Goal: Task Accomplishment & Management: Complete application form

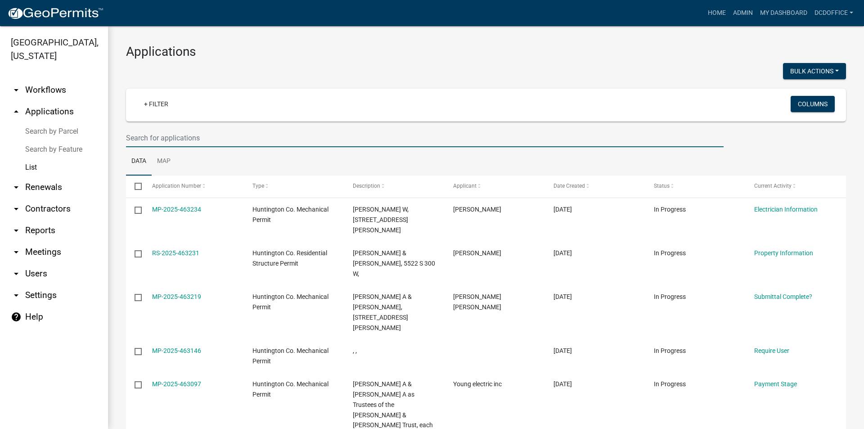
click at [233, 140] on input "text" at bounding box center [425, 138] width 598 height 18
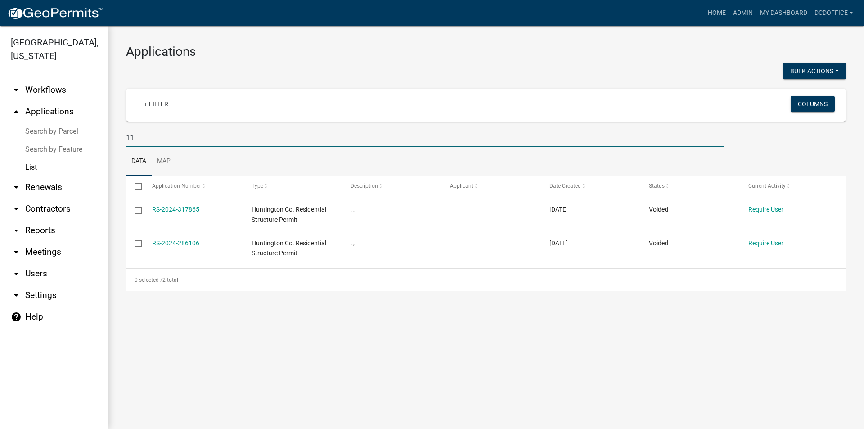
type input "1"
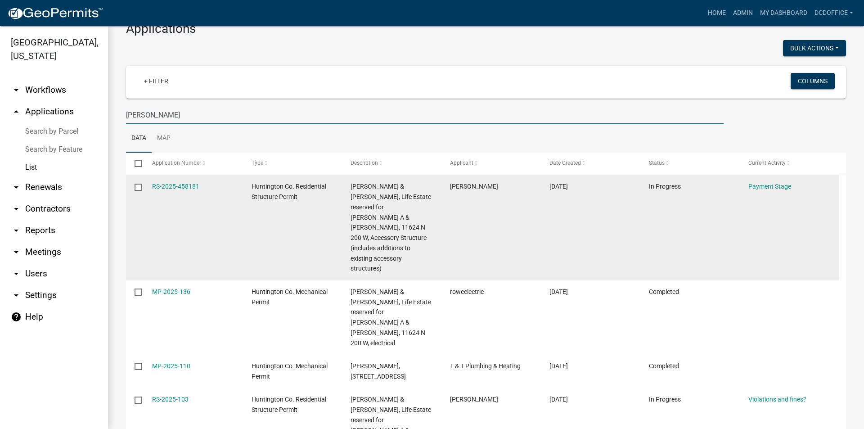
scroll to position [45, 0]
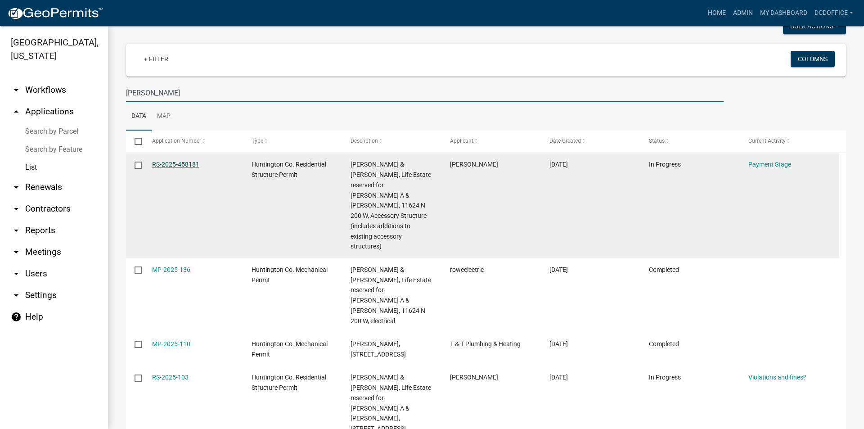
type input "[PERSON_NAME]"
click at [187, 167] on link "RS-2025-458181" at bounding box center [175, 164] width 47 height 7
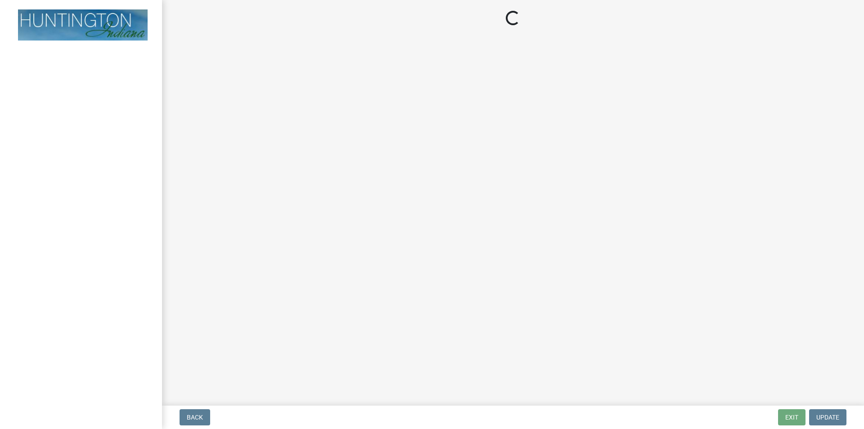
select select "3: 3"
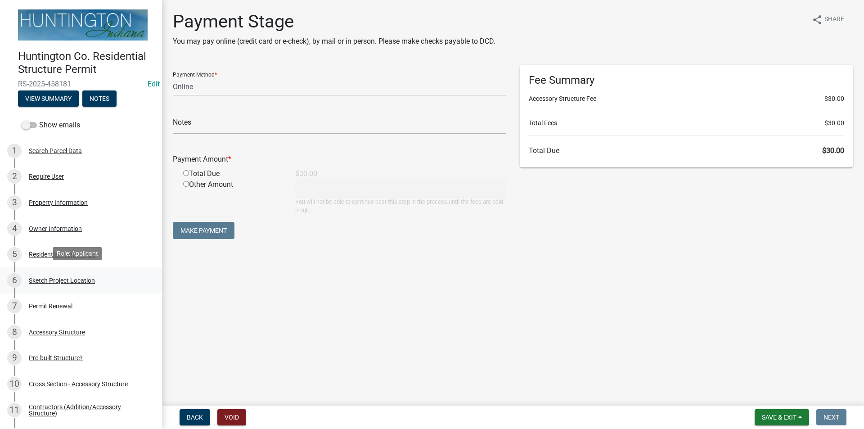
click at [61, 277] on div "Sketch Project Location" at bounding box center [62, 280] width 66 height 6
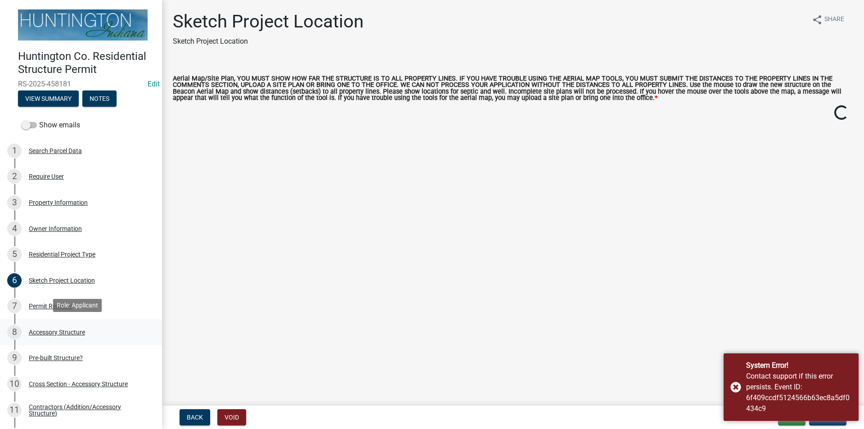
click at [47, 325] on div "8 Accessory Structure" at bounding box center [77, 332] width 140 height 14
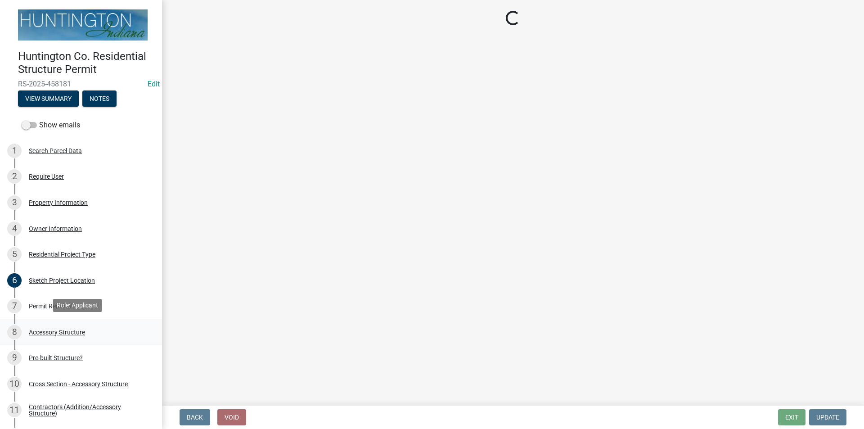
select select "e3d2b59d-588c-40e5-bb92-bc0663bbda40"
select select "c53c5f42-c92f-4072-997d-b5685d14abe0"
select select "b13dc926-991e-4e5f-bffc-d00822840ec1"
select select "c17fc483-a0b5-456f-9424-68ebdf5cb3a4"
select select "e290cb59-fde3-4413-9642-22cae6324ace"
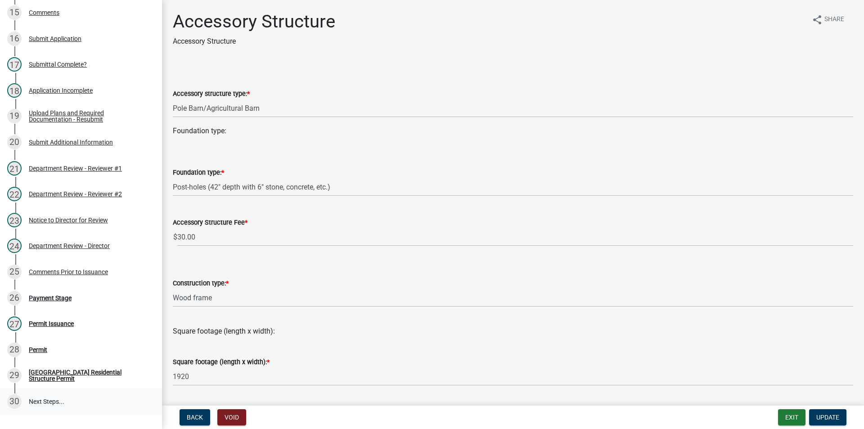
scroll to position [569, 0]
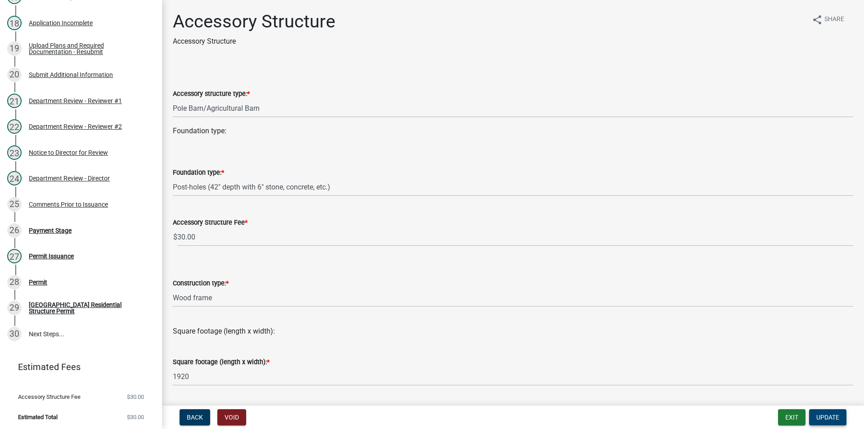
click at [828, 420] on span "Update" at bounding box center [828, 417] width 23 height 7
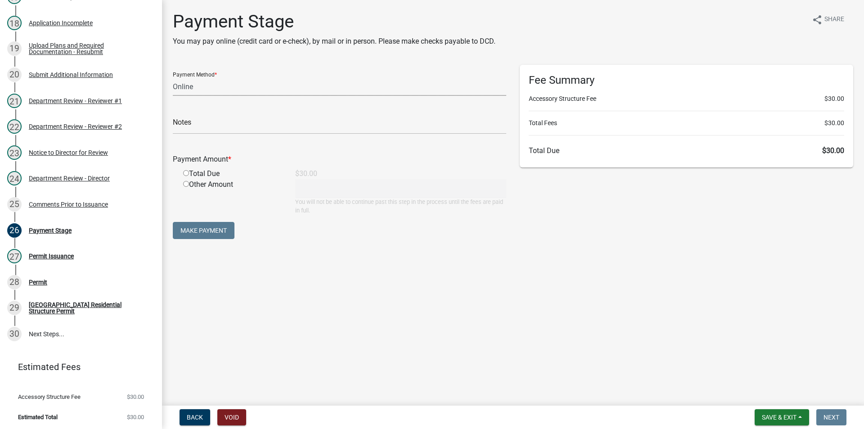
click at [186, 91] on select "Credit Card POS Check Cash Online" at bounding box center [340, 86] width 334 height 18
select select "1: 0"
click at [173, 77] on select "Credit Card POS Check Cash Online" at bounding box center [340, 86] width 334 height 18
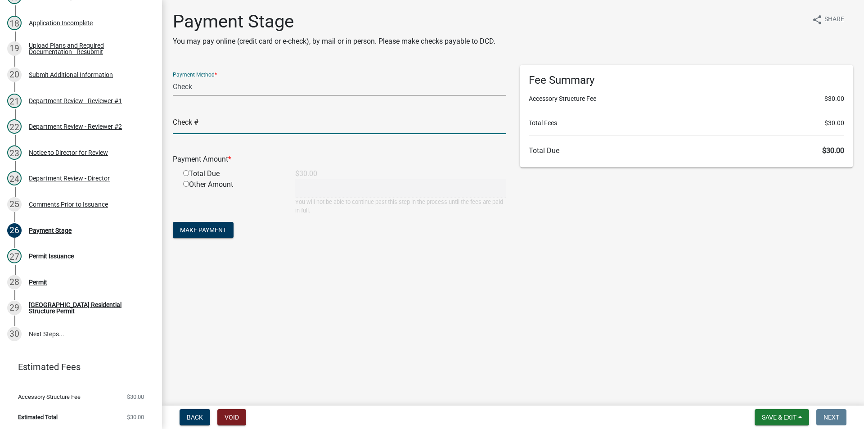
click at [182, 129] on input "text" at bounding box center [340, 125] width 334 height 18
type input "5159"
click at [183, 173] on input "radio" at bounding box center [186, 173] width 6 height 6
radio input "true"
type input "30"
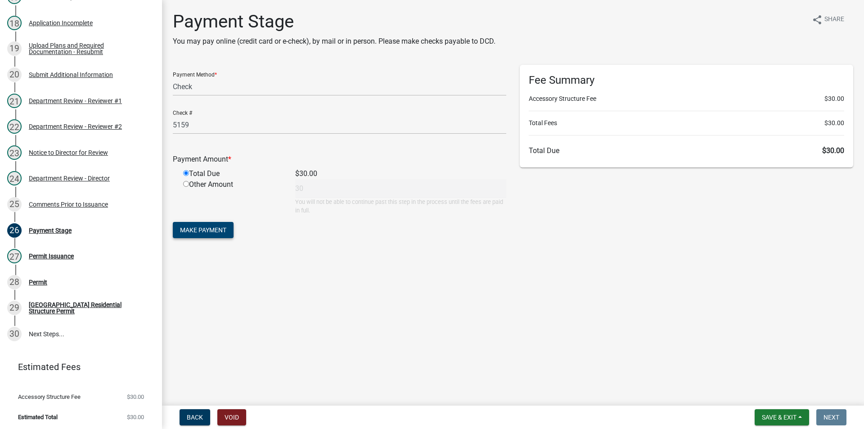
click at [205, 231] on span "Make Payment" at bounding box center [203, 229] width 46 height 7
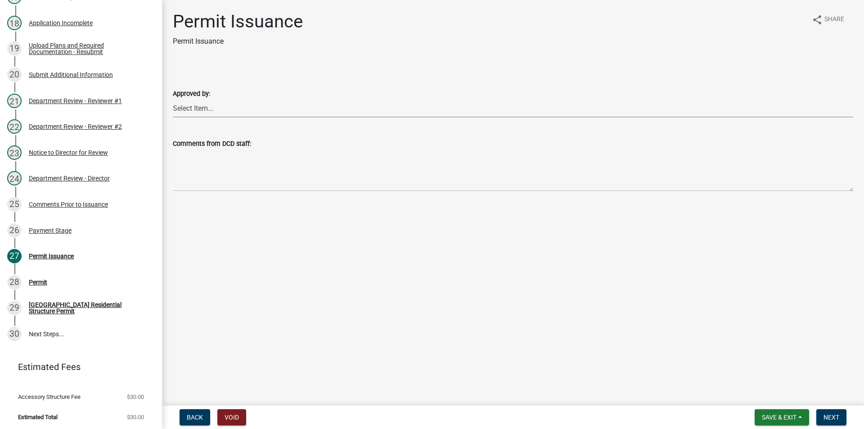
click at [195, 104] on select "Select Item... [PERSON_NAME] [PERSON_NAME] [PERSON_NAME] [PERSON_NAME]" at bounding box center [513, 108] width 681 height 18
click at [173, 99] on select "Select Item... [PERSON_NAME] [PERSON_NAME] [PERSON_NAME] [PERSON_NAME]" at bounding box center [513, 108] width 681 height 18
select select "3239478a-f882-4594-90ac-f91e0e438675"
click at [825, 416] on span "Next" at bounding box center [832, 417] width 16 height 7
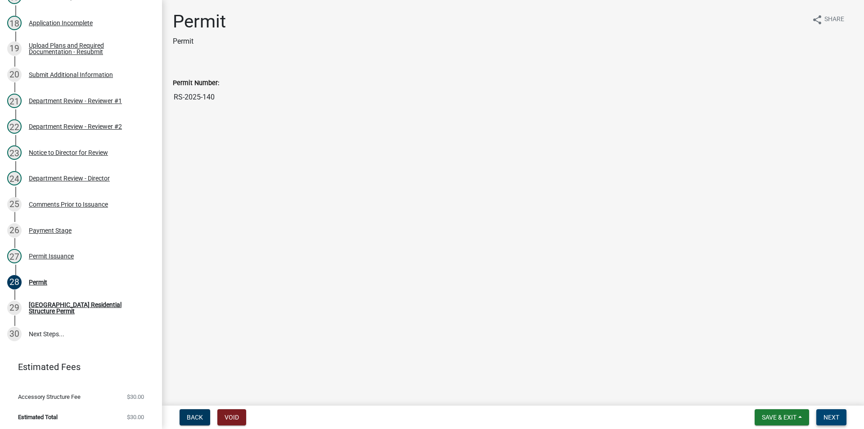
click at [822, 418] on button "Next" at bounding box center [832, 417] width 30 height 16
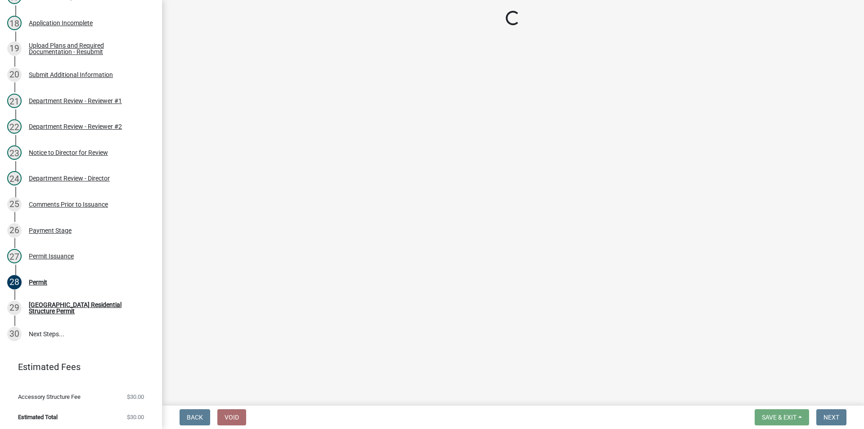
scroll to position [594, 0]
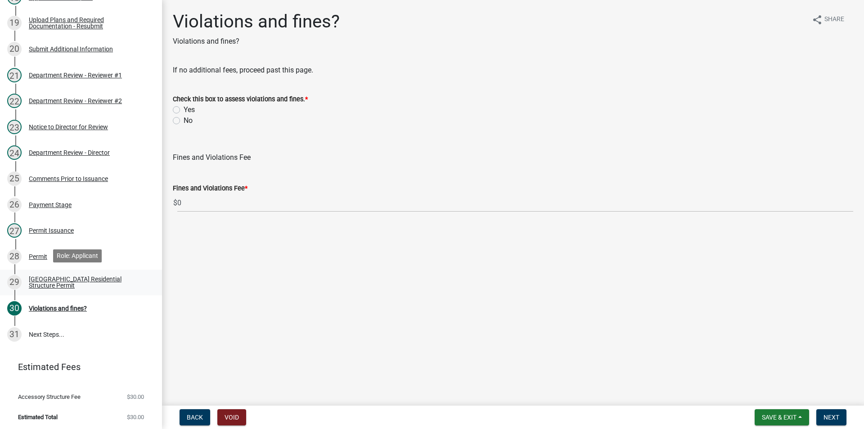
click at [50, 286] on div "[GEOGRAPHIC_DATA] Residential Structure Permit" at bounding box center [88, 282] width 119 height 13
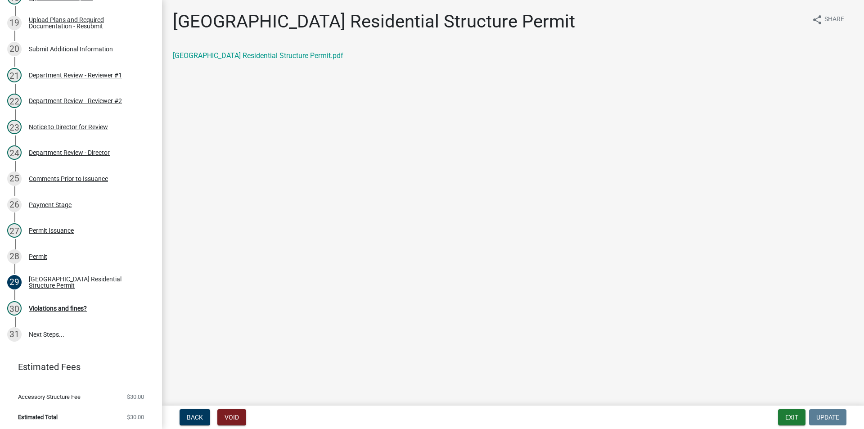
click at [287, 60] on div "[GEOGRAPHIC_DATA] Residential Structure Permit.pdf" at bounding box center [513, 55] width 681 height 11
click at [284, 57] on link "[GEOGRAPHIC_DATA] Residential Structure Permit.pdf" at bounding box center [258, 55] width 171 height 9
click at [794, 417] on button "Exit" at bounding box center [791, 417] width 27 height 16
